Goal: Task Accomplishment & Management: Manage account settings

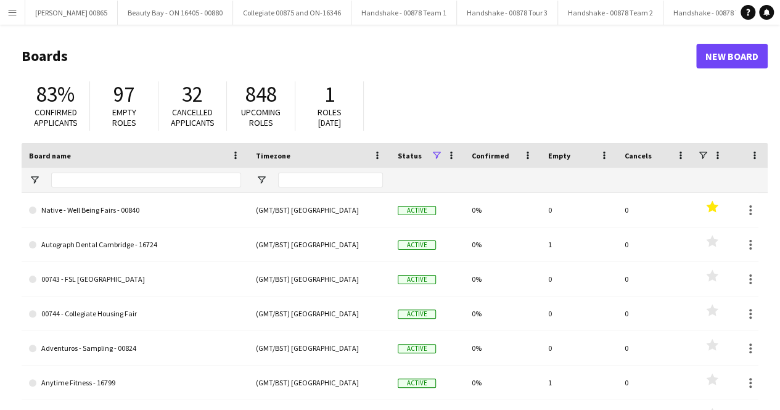
click at [9, 15] on app-icon "Menu" at bounding box center [12, 12] width 10 height 10
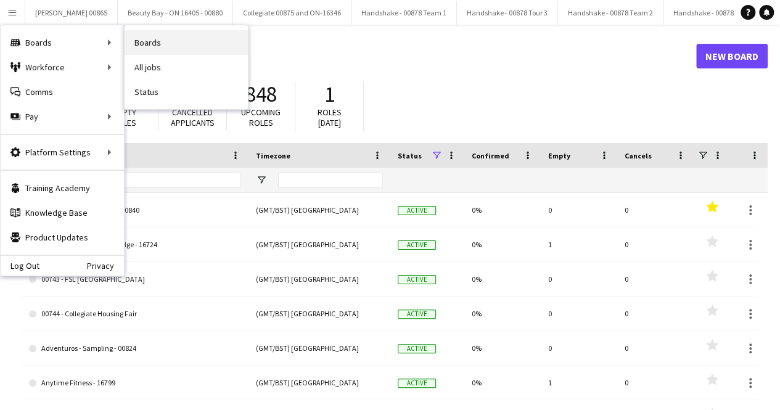
click at [170, 36] on link "Boards" at bounding box center [186, 42] width 123 height 25
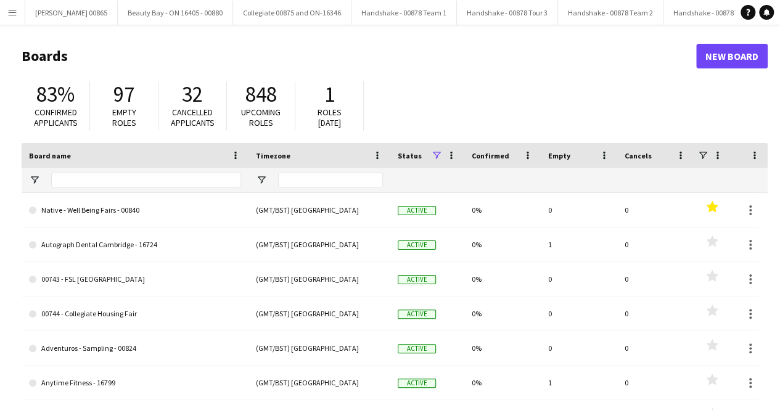
click at [10, 18] on button "Menu" at bounding box center [12, 12] width 25 height 25
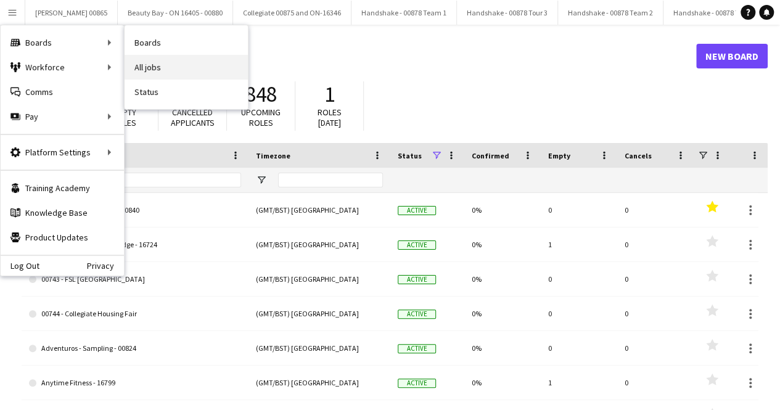
click at [163, 66] on link "All jobs" at bounding box center [186, 67] width 123 height 25
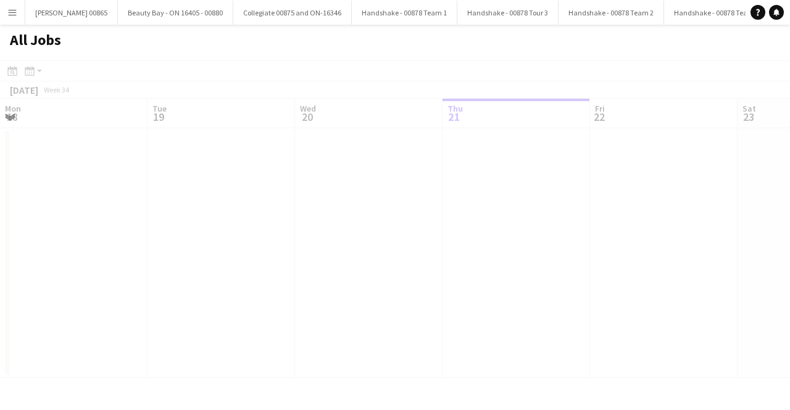
scroll to position [0, 295]
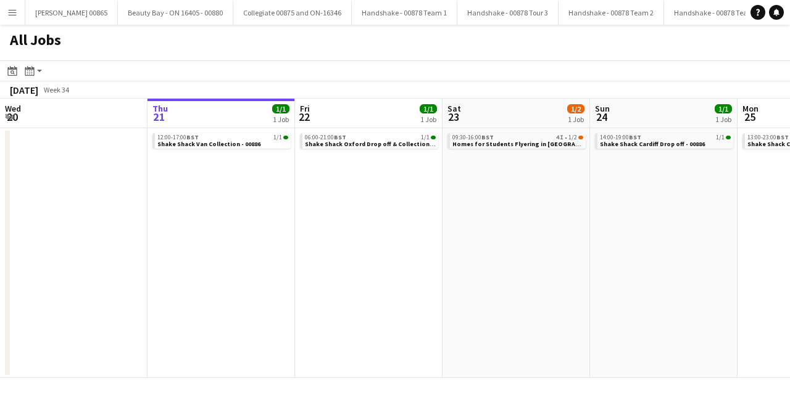
click at [19, 14] on button "Menu" at bounding box center [12, 12] width 25 height 25
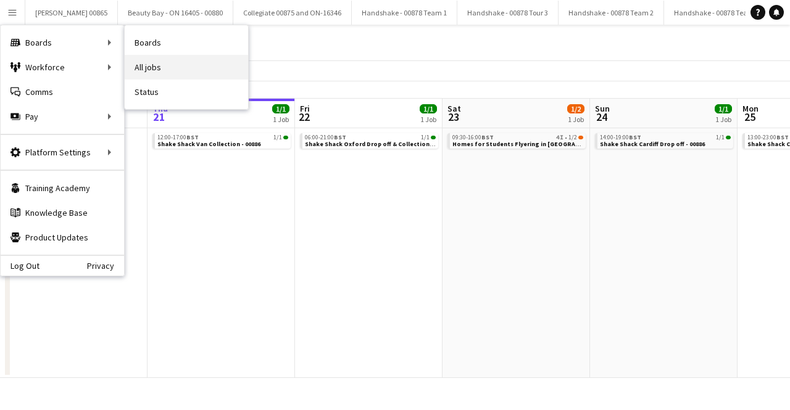
click at [174, 63] on link "All jobs" at bounding box center [186, 67] width 123 height 25
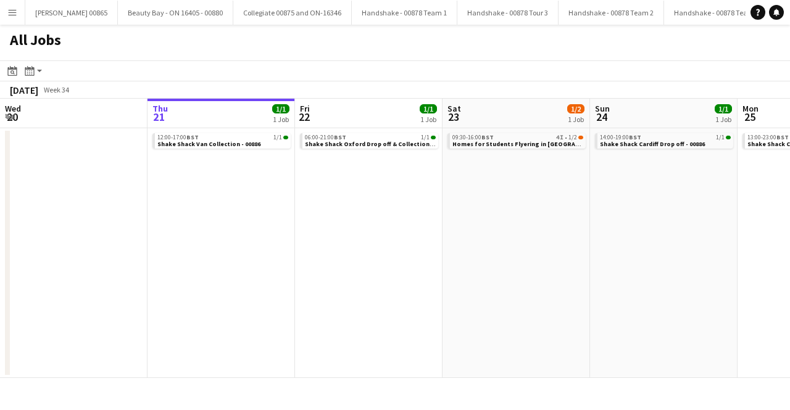
click at [13, 14] on app-icon "Menu" at bounding box center [12, 12] width 10 height 10
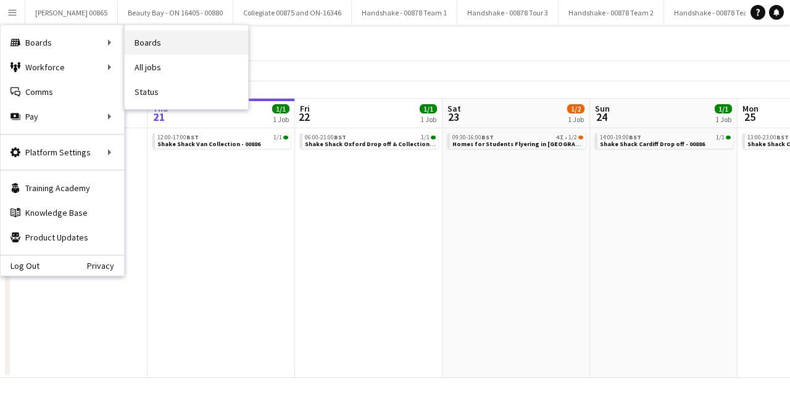
click at [160, 46] on link "Boards" at bounding box center [186, 42] width 123 height 25
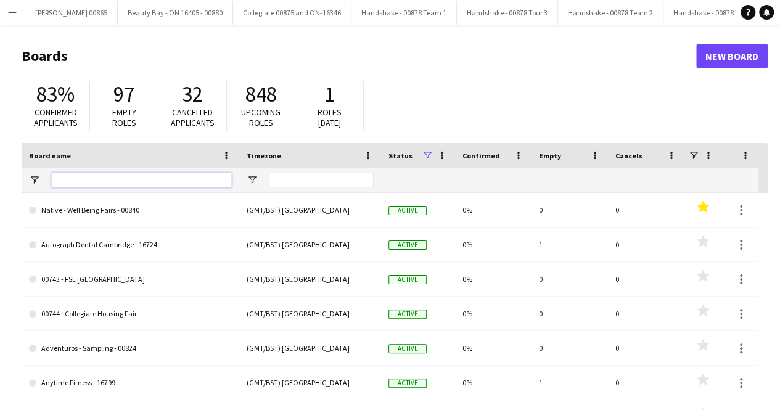
click at [113, 175] on input "Board name Filter Input" at bounding box center [141, 180] width 181 height 15
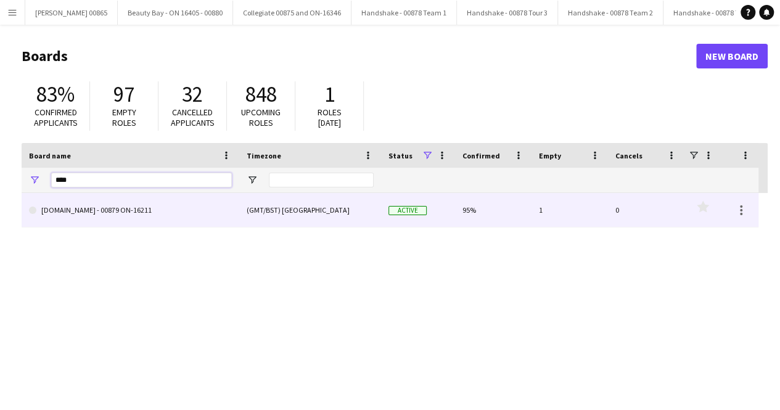
type input "****"
click at [97, 215] on link "[DOMAIN_NAME] - 00879 ON-16211" at bounding box center [130, 210] width 203 height 35
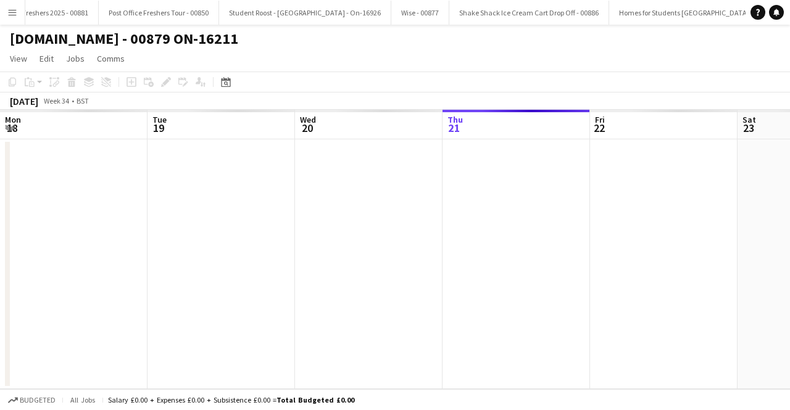
scroll to position [0, 295]
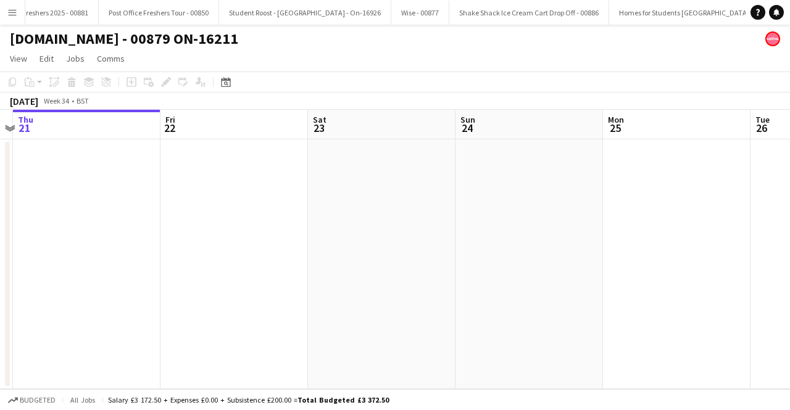
drag, startPoint x: 495, startPoint y: 257, endPoint x: 329, endPoint y: 238, distance: 167.6
click at [198, 239] on app-calendar-viewport "Mon 18 Tue 19 Wed 20 Thu 21 Fri 22 Sat 23 Sun 24 Mon 25 Tue 26 Wed 27 Thu 28" at bounding box center [395, 249] width 790 height 279
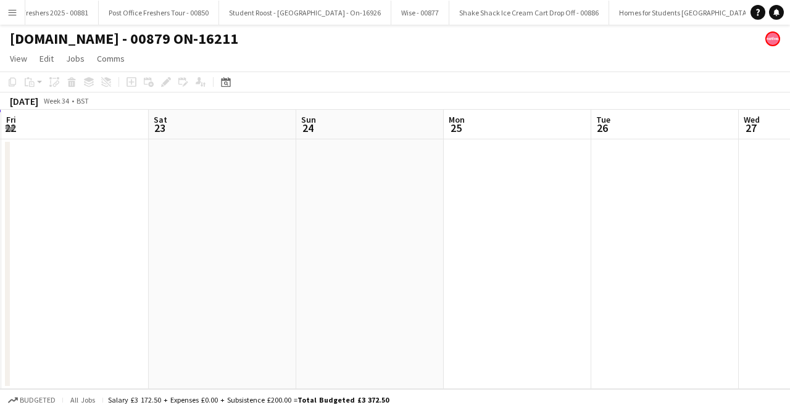
drag, startPoint x: 509, startPoint y: 233, endPoint x: 217, endPoint y: 230, distance: 292.4
click at [217, 230] on app-calendar-viewport "Mon 18 Tue 19 Wed 20 Thu 21 Fri 22 Sat 23 Sun 24 Mon 25 Tue 26 Wed 27 Thu 28" at bounding box center [395, 249] width 790 height 279
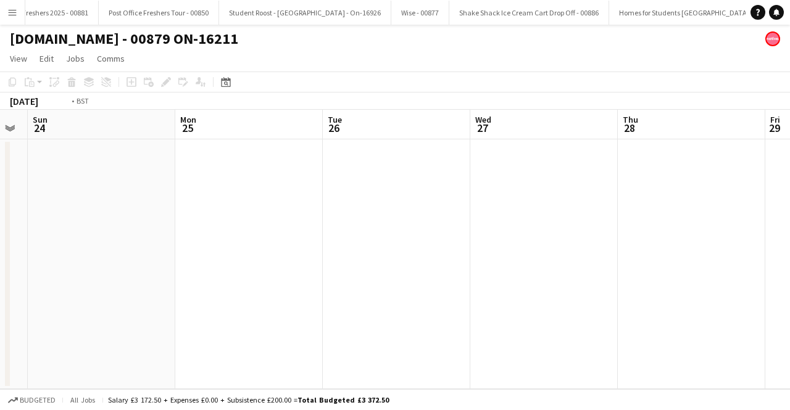
drag, startPoint x: 413, startPoint y: 217, endPoint x: 139, endPoint y: 223, distance: 273.9
click at [130, 223] on app-calendar-viewport "Wed 20 Thu 21 Fri 22 Sat 23 Sun 24 Mon 25 Tue 26 Wed 27 Thu 28 Fri 29 Sat 30" at bounding box center [395, 249] width 790 height 279
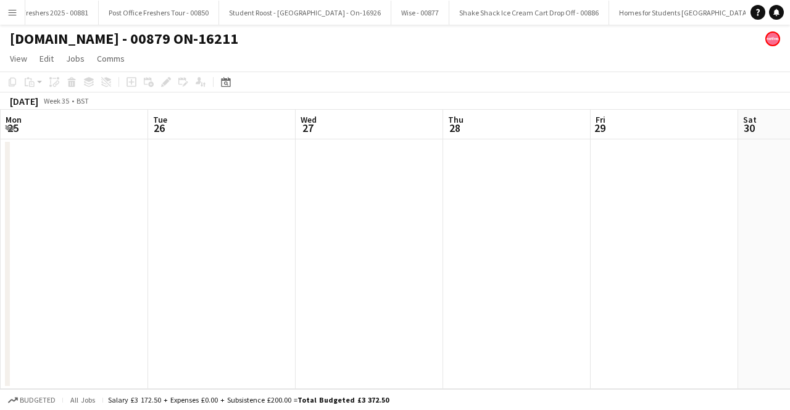
drag, startPoint x: 598, startPoint y: 223, endPoint x: 405, endPoint y: 215, distance: 193.8
click at [190, 215] on app-calendar-viewport "Fri 22 Sat 23 Sun 24 Mon 25 Tue 26 Wed 27 Thu 28 Fri 29 Sat 30 Sun 31 Mon 1" at bounding box center [395, 249] width 790 height 279
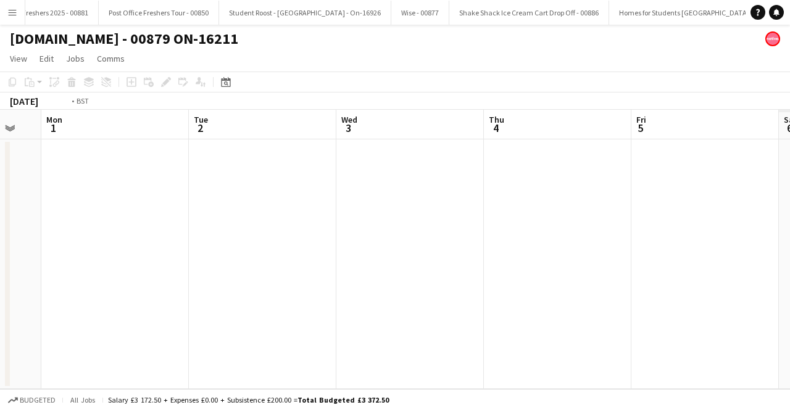
drag, startPoint x: 550, startPoint y: 216, endPoint x: 104, endPoint y: 208, distance: 446.6
click at [104, 208] on app-calendar-viewport "Thu 28 Fri 29 Sat 30 Sun 31 Mon 1 Tue 2 Wed 3 Thu 4 Fri 5 Sat 6 Sun 7" at bounding box center [395, 249] width 790 height 279
drag, startPoint x: 418, startPoint y: 202, endPoint x: 183, endPoint y: 195, distance: 235.1
click at [184, 195] on app-calendar-viewport "Sat 30 Sun 31 Mon 1 Tue 2 Wed 3 Thu 4 Fri 5 Sat 6 Sun 7 Mon 8 Tue 9" at bounding box center [395, 249] width 790 height 279
drag, startPoint x: 600, startPoint y: 195, endPoint x: 192, endPoint y: 184, distance: 407.2
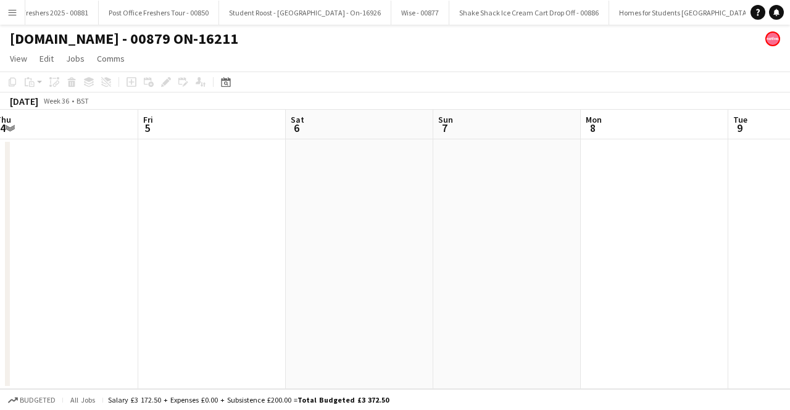
click at [189, 184] on app-calendar-viewport "Mon 1 Tue 2 Wed 3 Thu 4 Fri 5 Sat 6 Sun 7 Mon 8 Tue 9 Wed 10 Thu 11 1/1 1 Job 0…" at bounding box center [395, 249] width 790 height 279
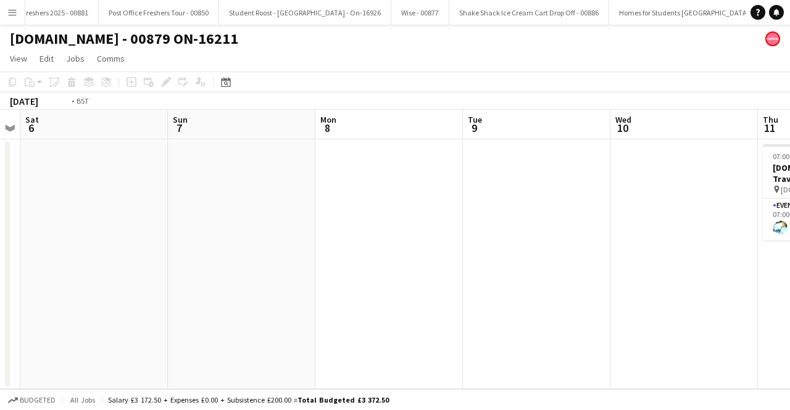
scroll to position [0, 553]
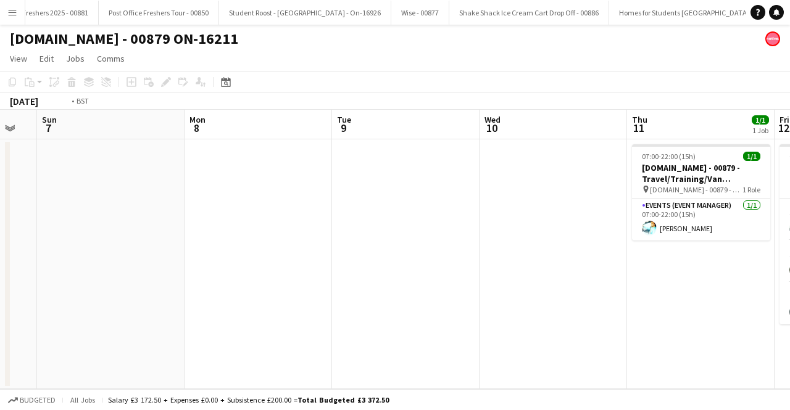
drag, startPoint x: 612, startPoint y: 183, endPoint x: 339, endPoint y: 174, distance: 272.8
click at [339, 174] on app-calendar-viewport "Wed 3 Thu 4 Fri 5 Sat 6 Sun 7 Mon 8 Tue 9 Wed 10 Thu 11 1/1 1 Job Fri 12 3/3 1 …" at bounding box center [395, 249] width 790 height 279
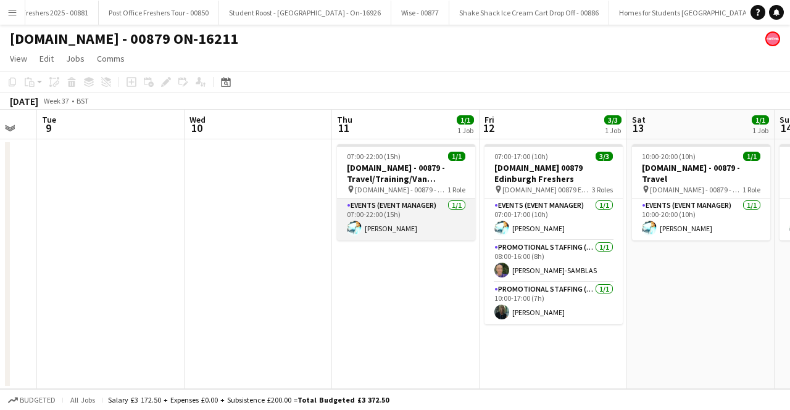
click at [404, 228] on app-card-role "Events (Event Manager) [DATE] 07:00-22:00 (15h) [PERSON_NAME]" at bounding box center [406, 220] width 138 height 42
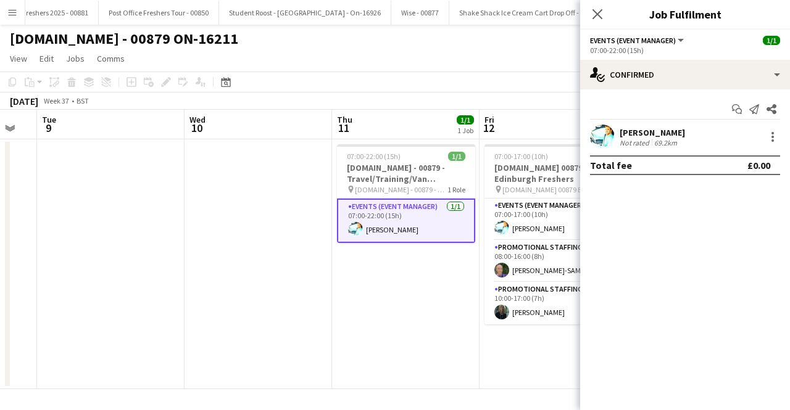
click at [648, 140] on div "Not rated" at bounding box center [635, 142] width 32 height 9
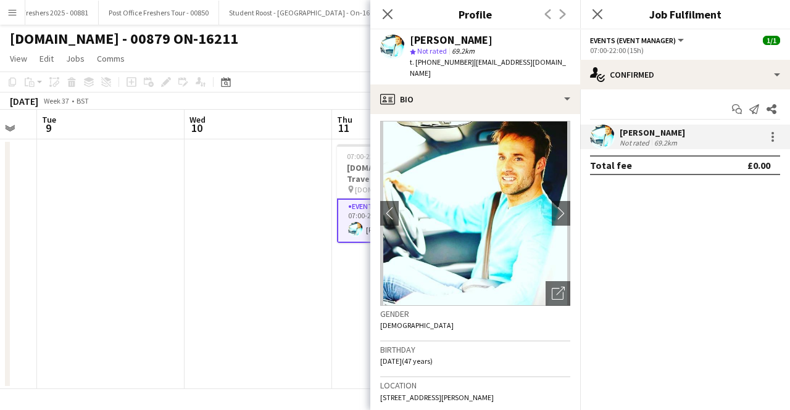
scroll to position [0, 0]
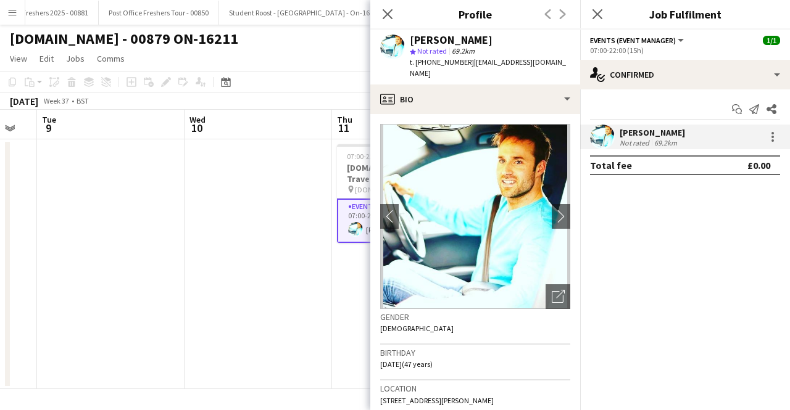
click at [678, 263] on mat-expansion-panel "check Confirmed Start chat Send notification Share [PERSON_NAME] Not rated 69.2…" at bounding box center [685, 249] width 210 height 321
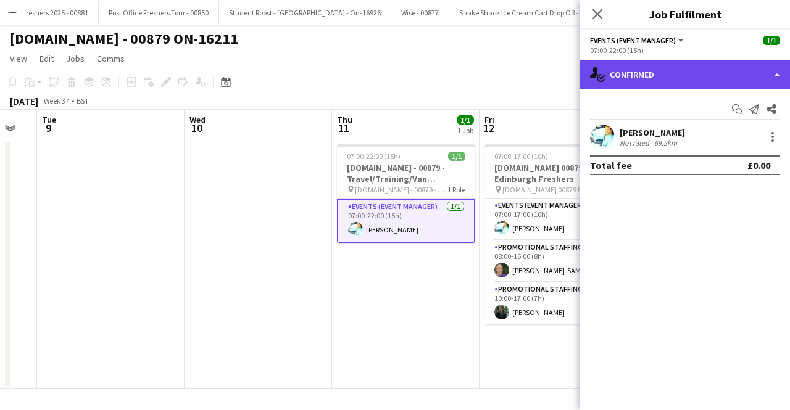
click at [644, 68] on div "single-neutral-actions-check-2 Confirmed" at bounding box center [685, 75] width 210 height 30
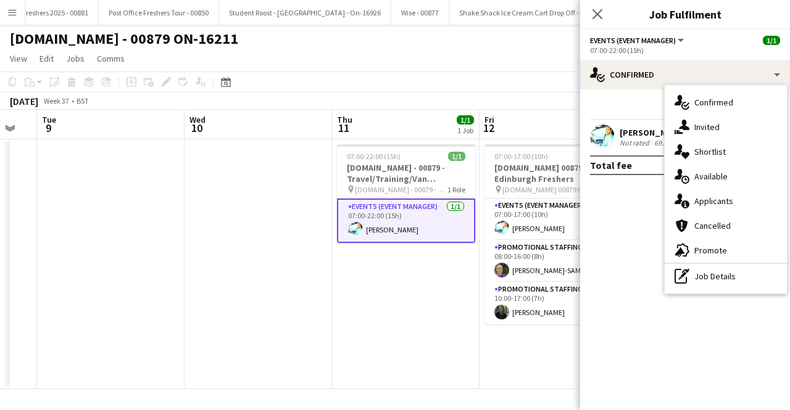
click at [629, 99] on div "Start chat Send notification Share [PERSON_NAME] Not rated 69.2km Total fee £0.…" at bounding box center [685, 137] width 210 height 96
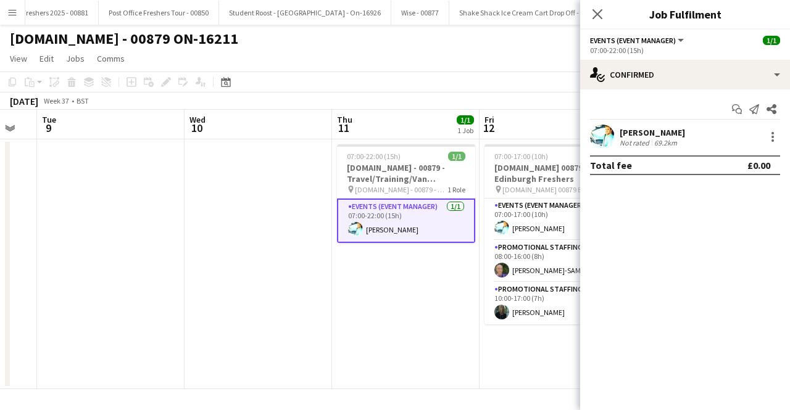
click at [634, 135] on div "[PERSON_NAME]" at bounding box center [651, 132] width 65 height 11
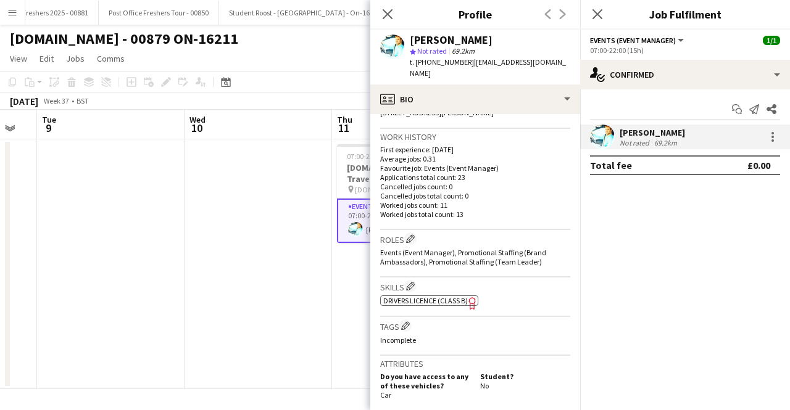
scroll to position [247, 0]
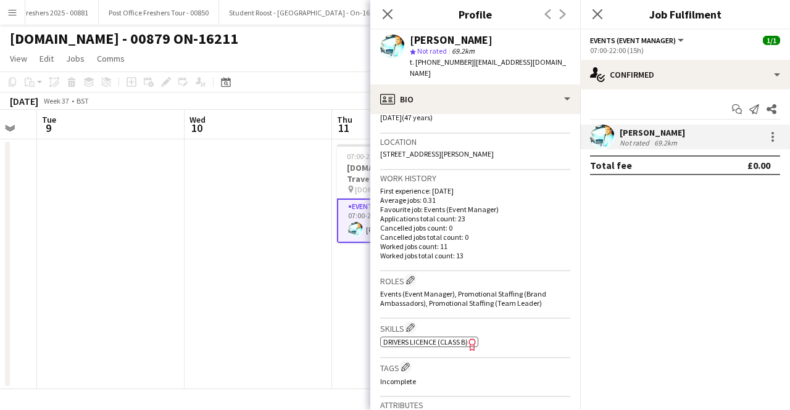
click at [624, 234] on mat-expansion-panel "check Confirmed Start chat Send notification Share [PERSON_NAME] Not rated 69.2…" at bounding box center [685, 249] width 210 height 321
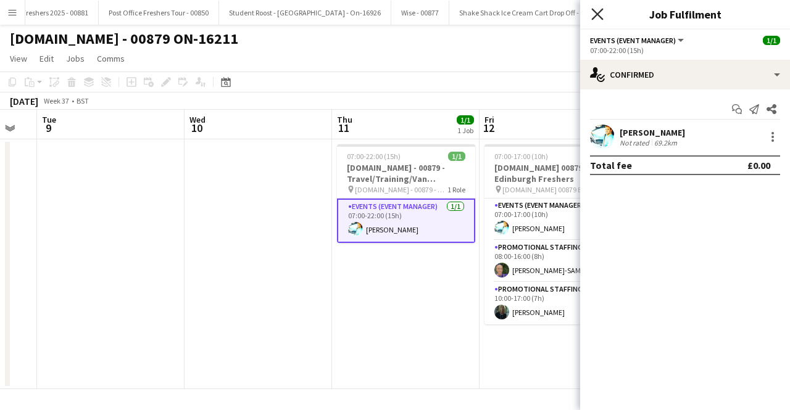
click at [603, 19] on icon at bounding box center [597, 14] width 12 height 12
